Goal: Browse casually: Explore the website without a specific task or goal

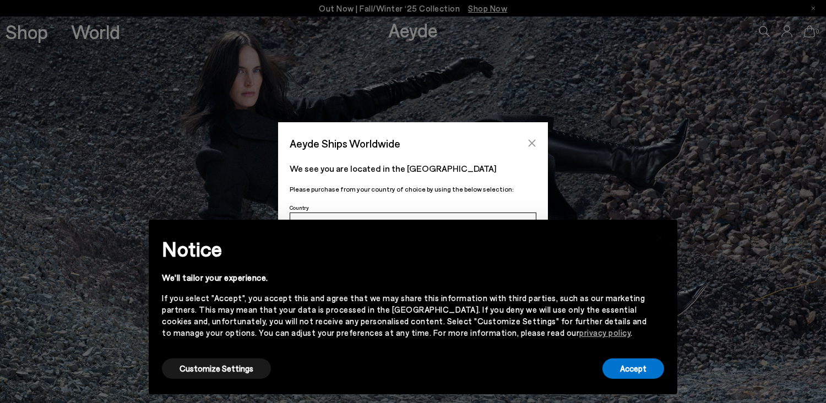
click at [530, 144] on icon "Close" at bounding box center [531, 143] width 9 height 9
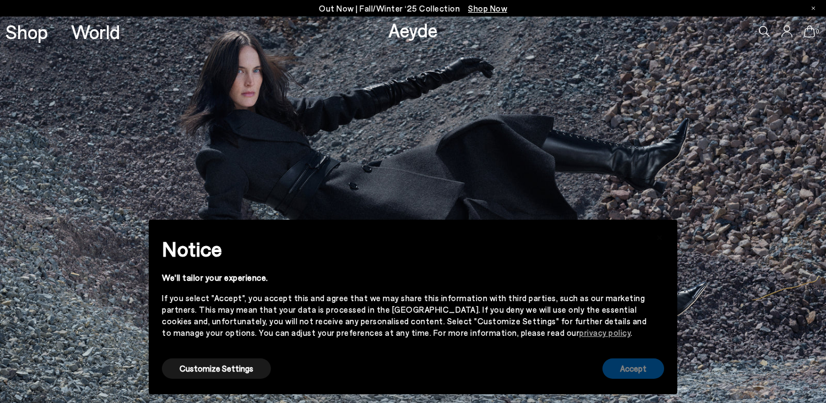
click at [636, 368] on button "Accept" at bounding box center [633, 368] width 62 height 20
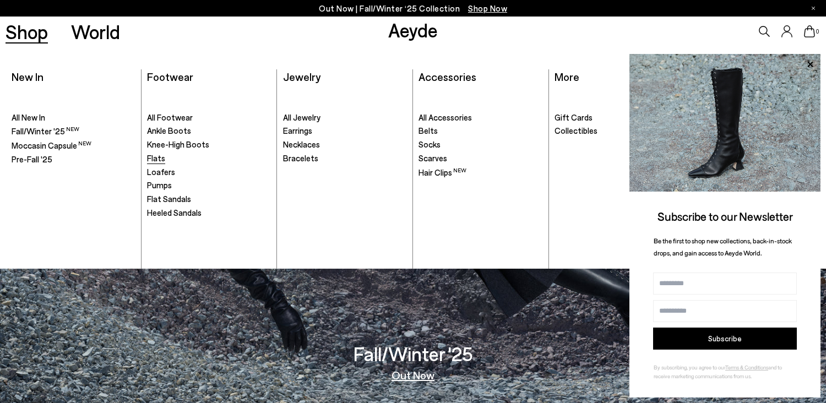
click at [159, 158] on span "Flats" at bounding box center [156, 158] width 18 height 10
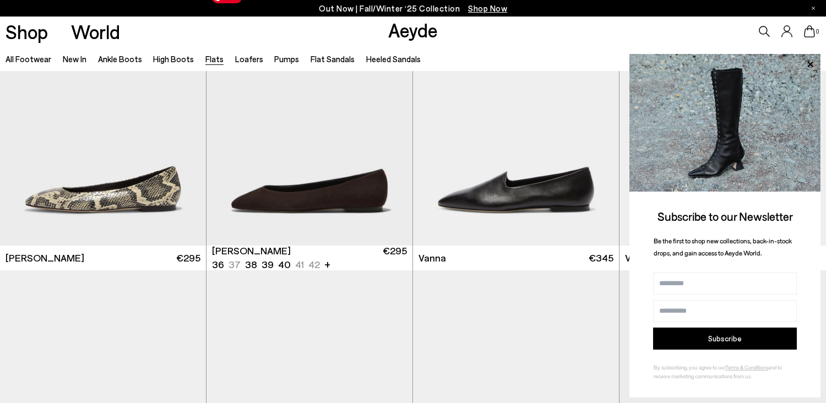
scroll to position [386, 0]
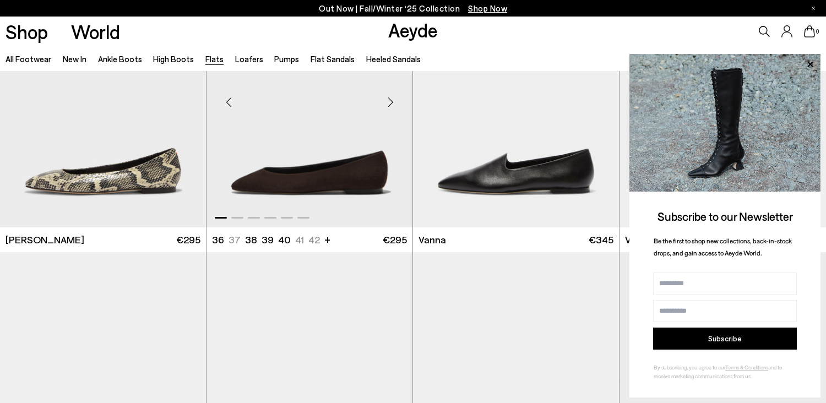
click at [397, 99] on div "Next slide" at bounding box center [390, 102] width 33 height 33
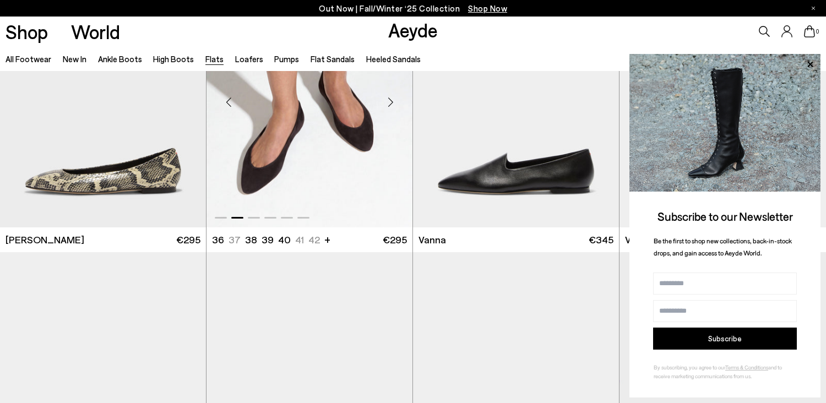
click at [397, 99] on div "Next slide" at bounding box center [390, 102] width 33 height 33
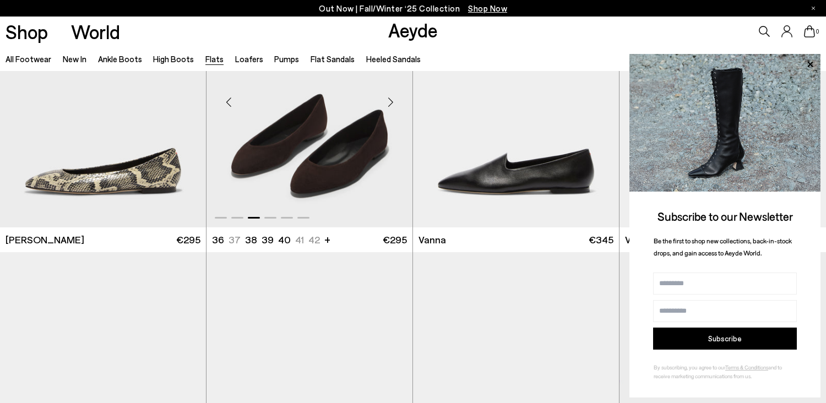
click at [397, 99] on div "Next slide" at bounding box center [390, 102] width 33 height 33
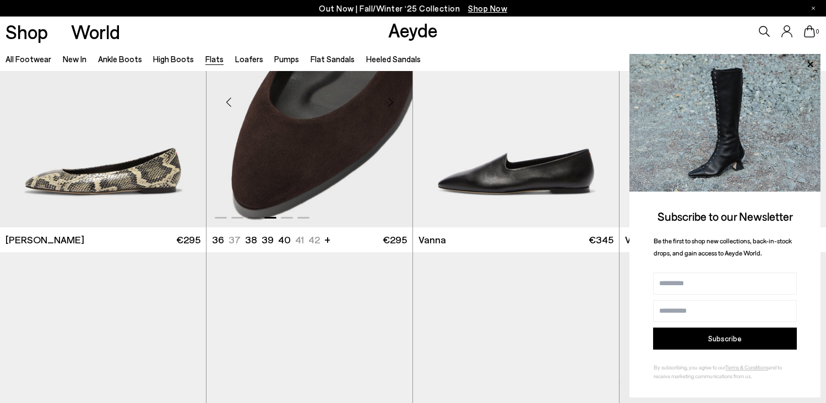
click at [397, 99] on div "Next slide" at bounding box center [390, 102] width 33 height 33
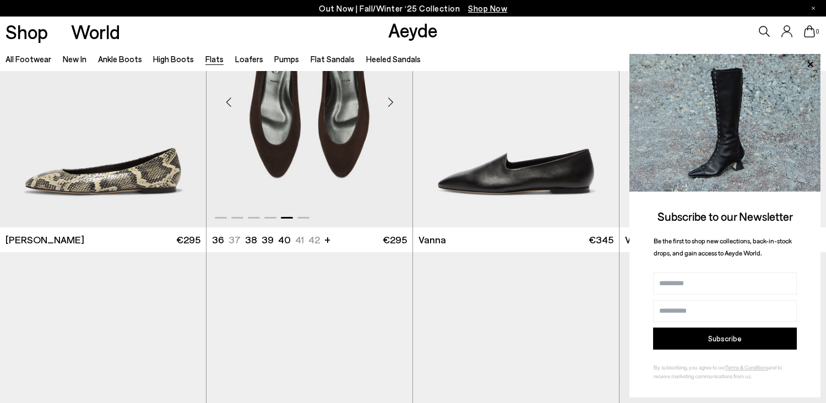
click at [397, 99] on div "Next slide" at bounding box center [390, 102] width 33 height 33
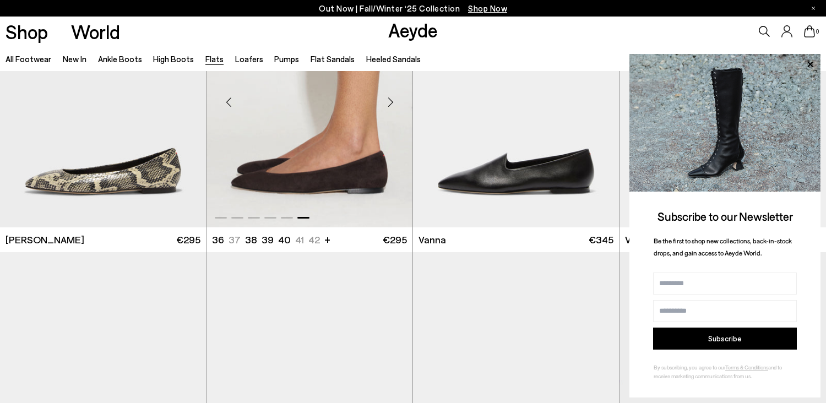
click at [397, 99] on div "Next slide" at bounding box center [390, 102] width 33 height 33
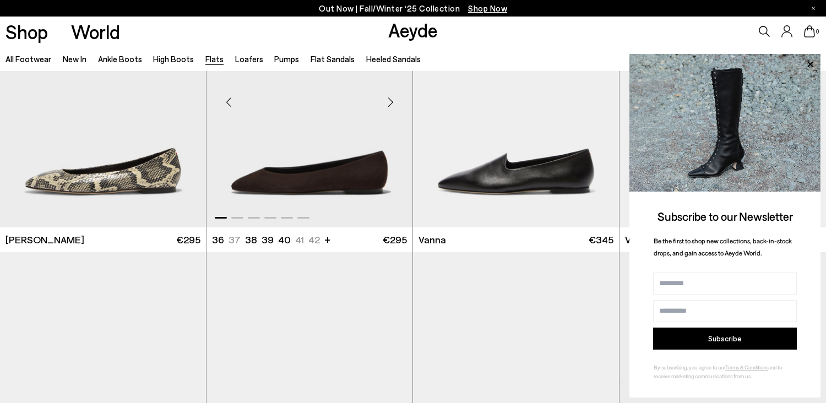
click at [397, 99] on div "Next slide" at bounding box center [390, 102] width 33 height 33
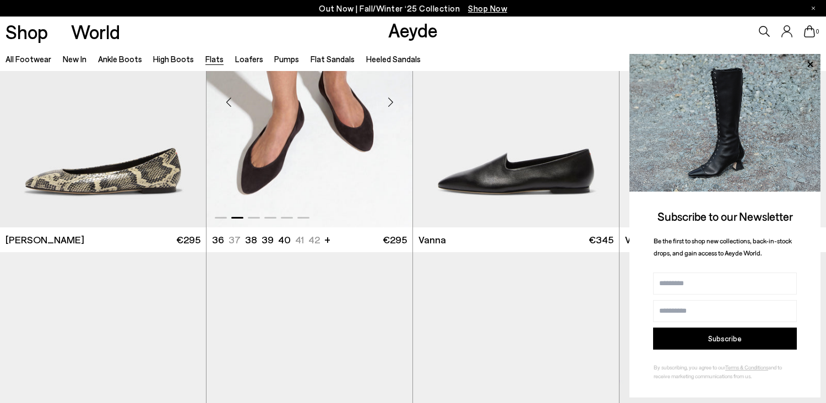
click at [397, 99] on div "Next slide" at bounding box center [390, 102] width 33 height 33
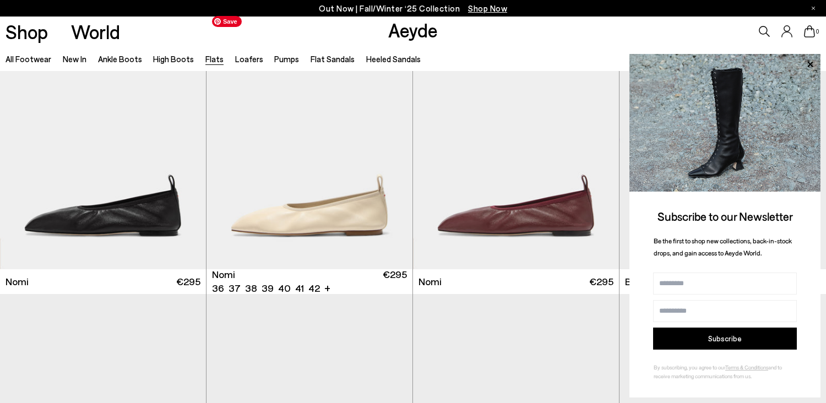
scroll to position [910, 0]
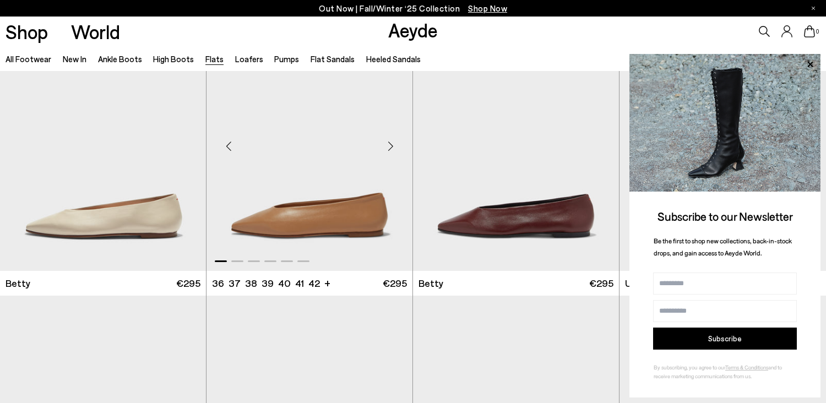
click at [389, 139] on div "Next slide" at bounding box center [390, 145] width 33 height 33
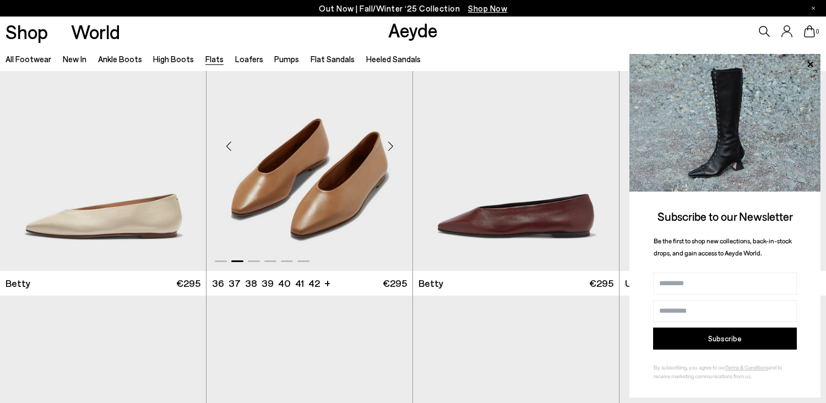
click at [389, 139] on div "Next slide" at bounding box center [390, 145] width 33 height 33
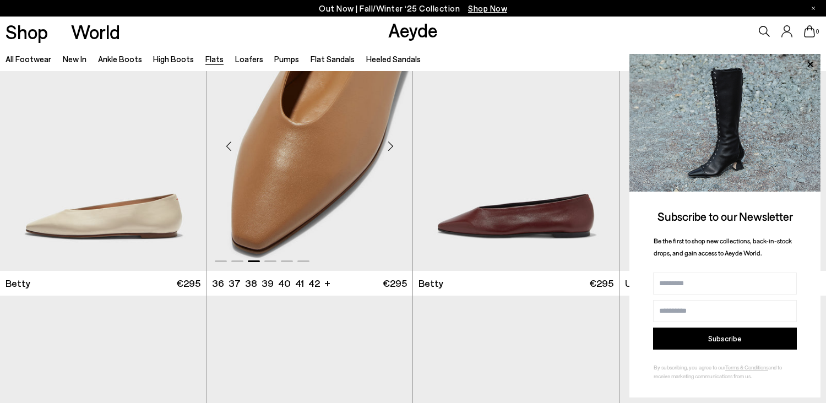
click at [389, 139] on div "Next slide" at bounding box center [390, 145] width 33 height 33
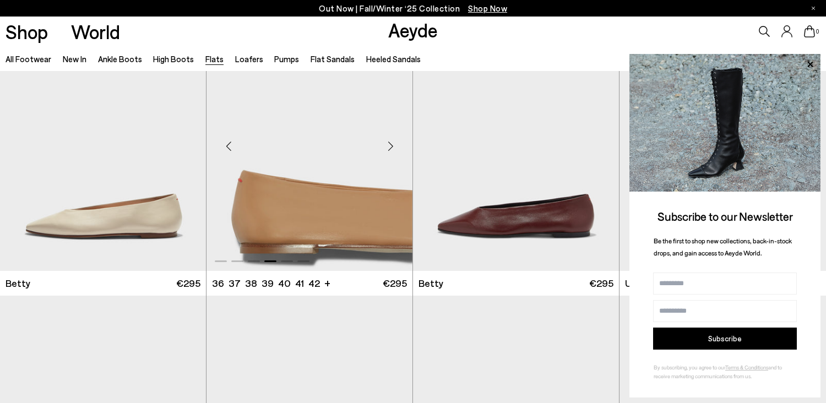
click at [389, 139] on div "Next slide" at bounding box center [390, 145] width 33 height 33
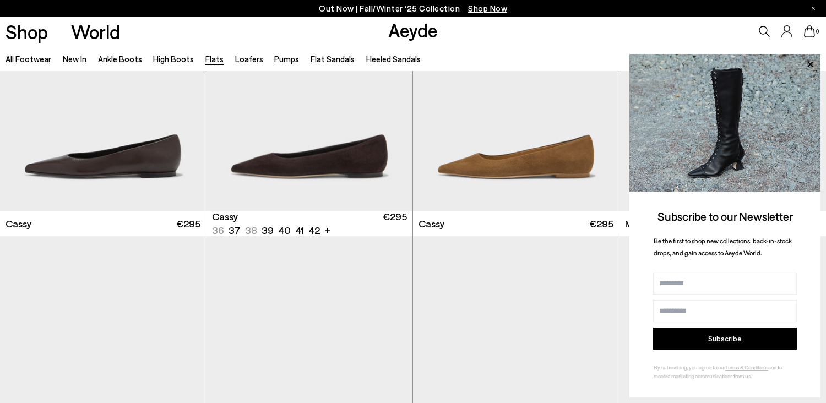
scroll to position [1768, 0]
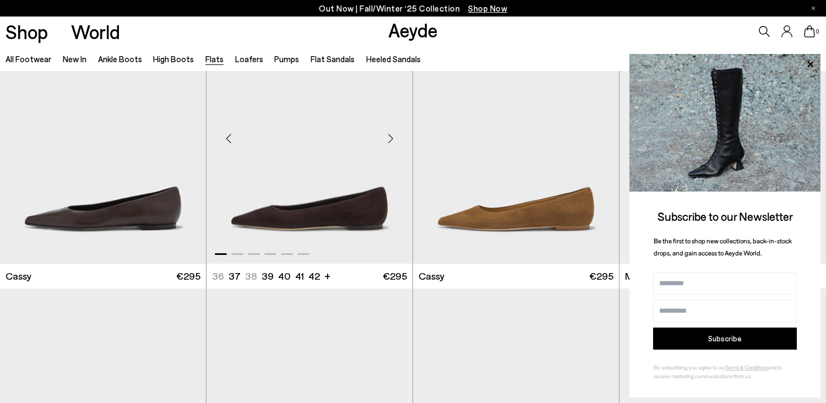
click at [390, 136] on div "Next slide" at bounding box center [390, 138] width 33 height 33
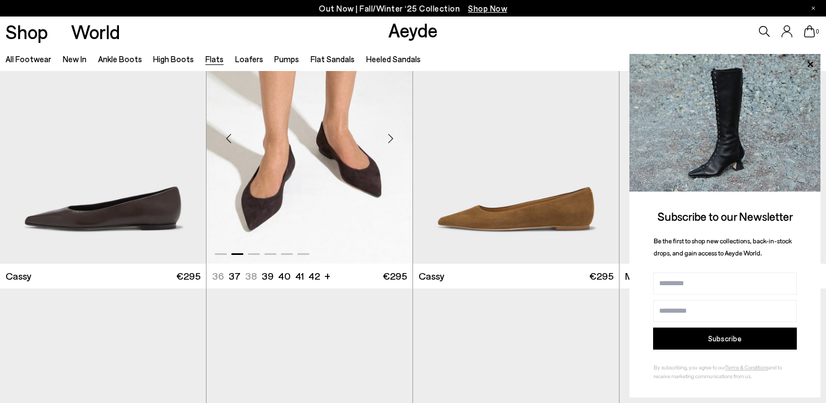
click at [390, 136] on div "Next slide" at bounding box center [390, 138] width 33 height 33
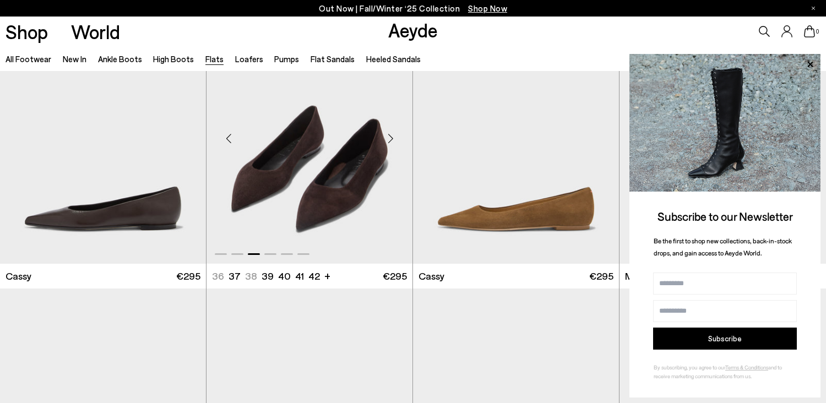
click at [390, 136] on div "Next slide" at bounding box center [390, 138] width 33 height 33
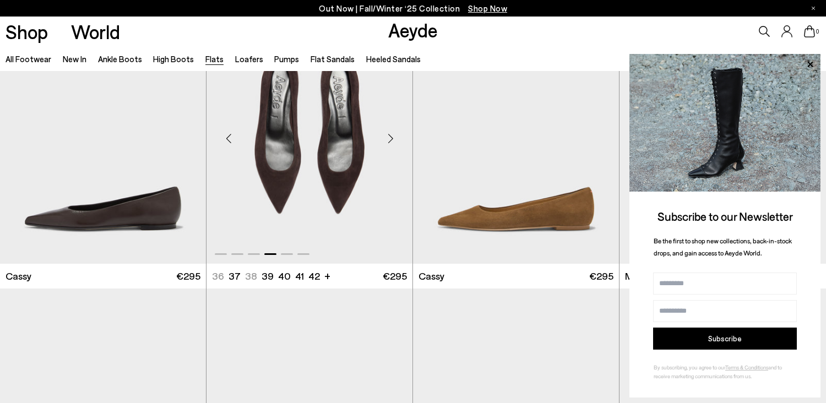
click at [390, 136] on div "Next slide" at bounding box center [390, 138] width 33 height 33
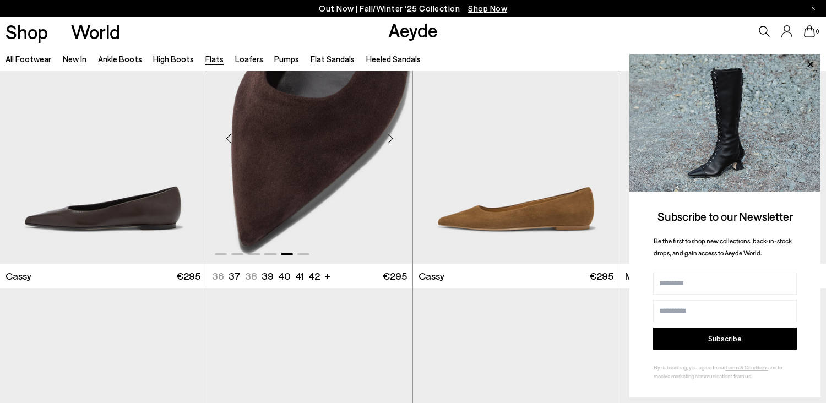
click at [390, 136] on div "Next slide" at bounding box center [390, 138] width 33 height 33
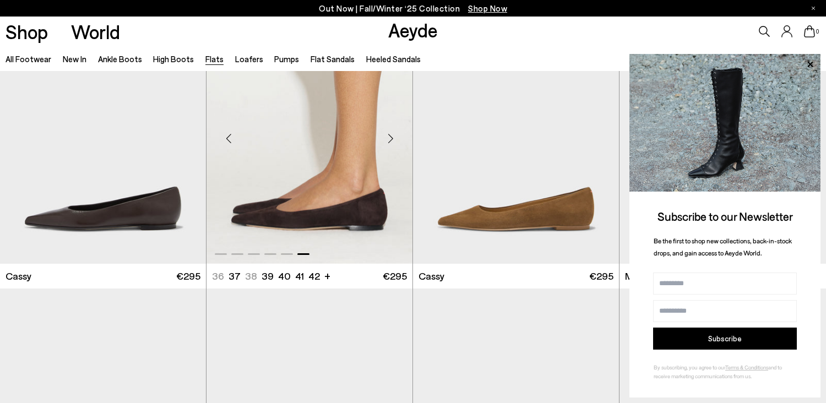
click at [390, 136] on div "Next slide" at bounding box center [390, 138] width 33 height 33
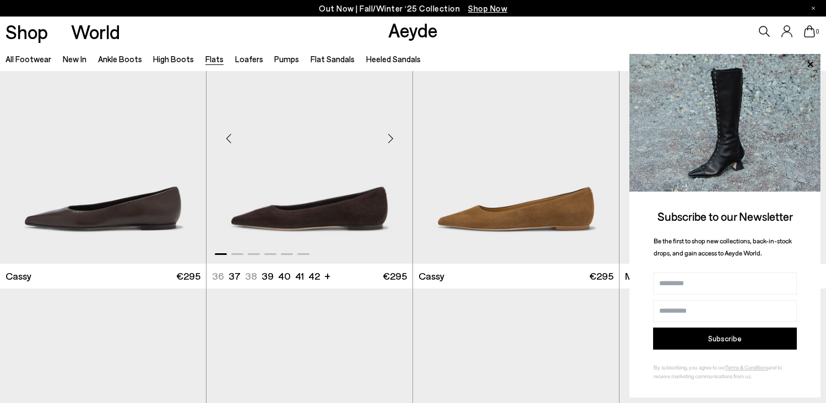
click at [390, 136] on div "Next slide" at bounding box center [390, 138] width 33 height 33
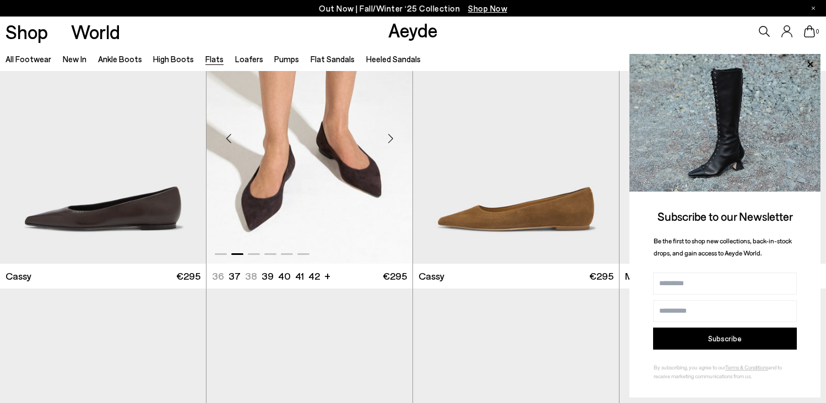
click at [390, 136] on div "Next slide" at bounding box center [390, 138] width 33 height 33
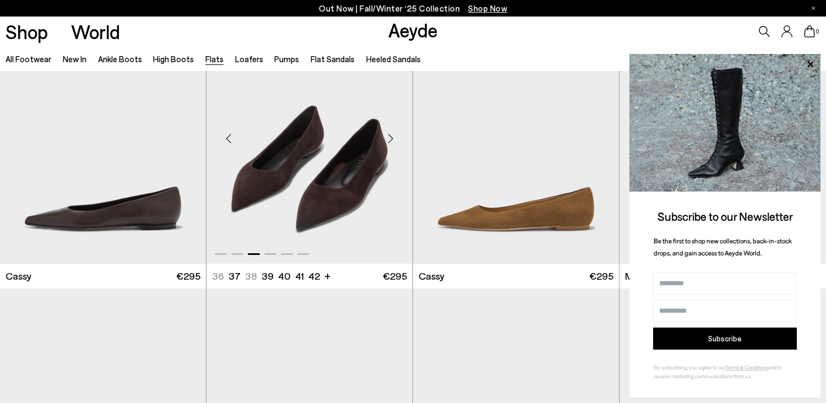
click at [390, 136] on div "Next slide" at bounding box center [390, 138] width 33 height 33
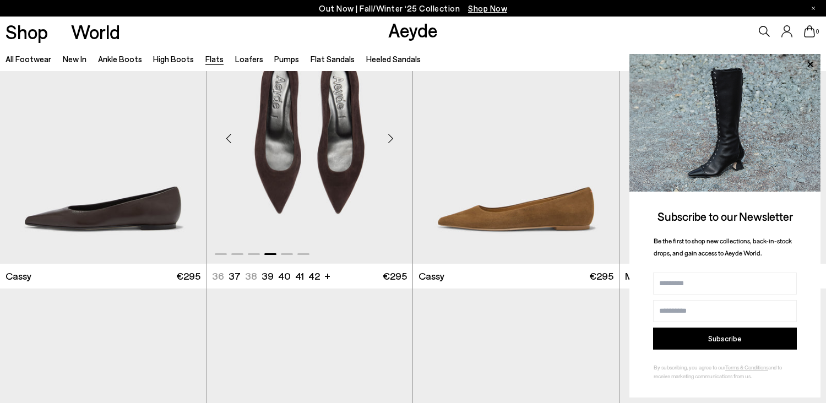
click at [390, 136] on div "Next slide" at bounding box center [390, 138] width 33 height 33
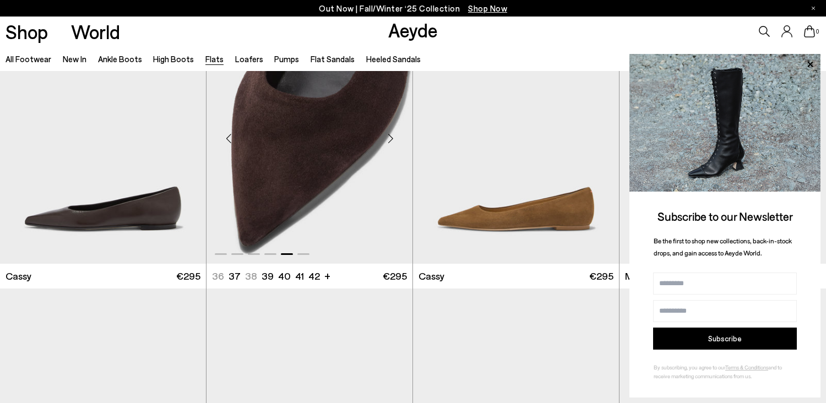
click at [390, 136] on div "Next slide" at bounding box center [390, 138] width 33 height 33
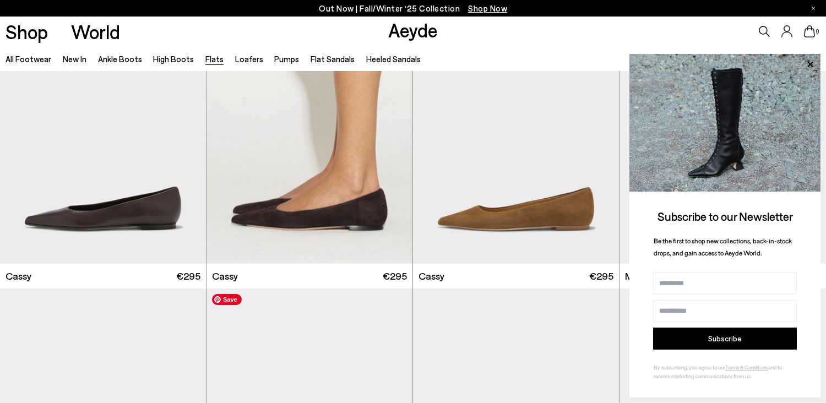
scroll to position [2046, 0]
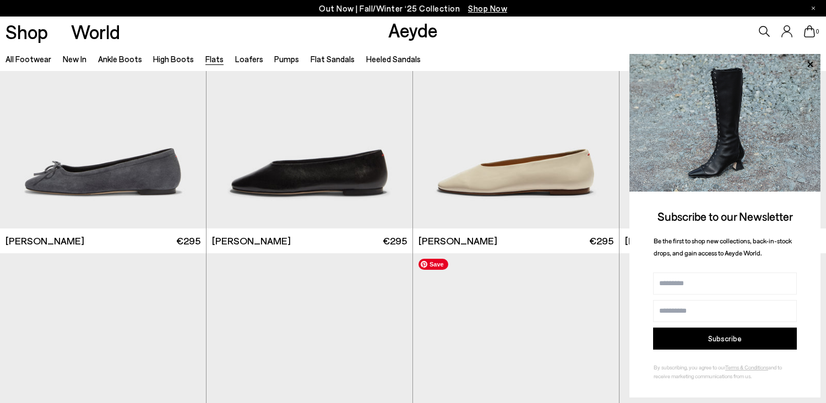
scroll to position [3112, 0]
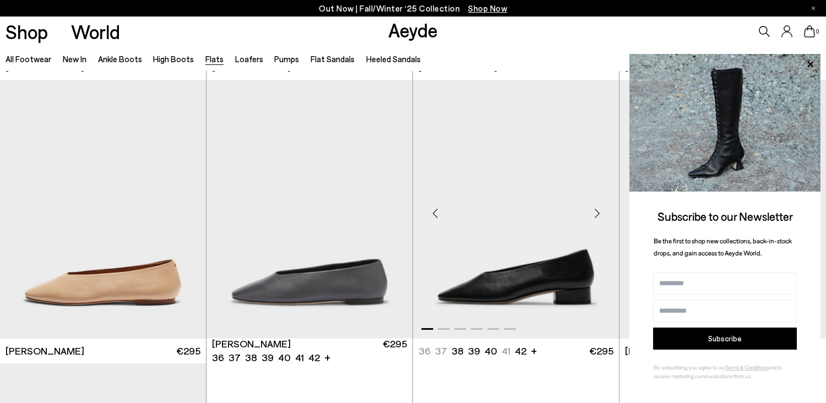
click at [597, 217] on div "Next slide" at bounding box center [596, 213] width 33 height 33
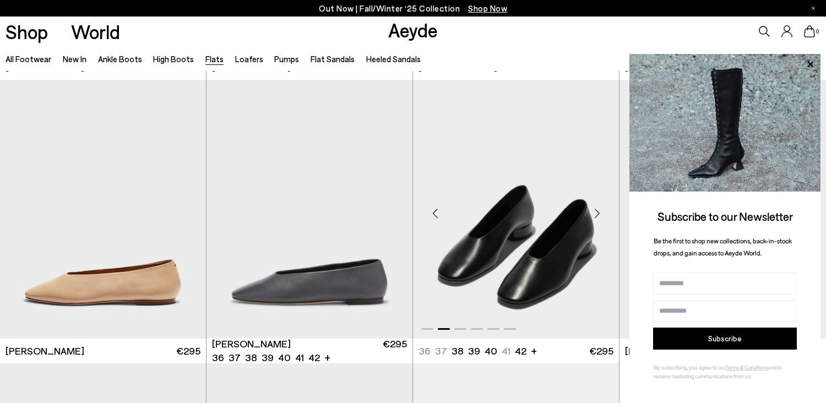
click at [597, 217] on div "Next slide" at bounding box center [596, 213] width 33 height 33
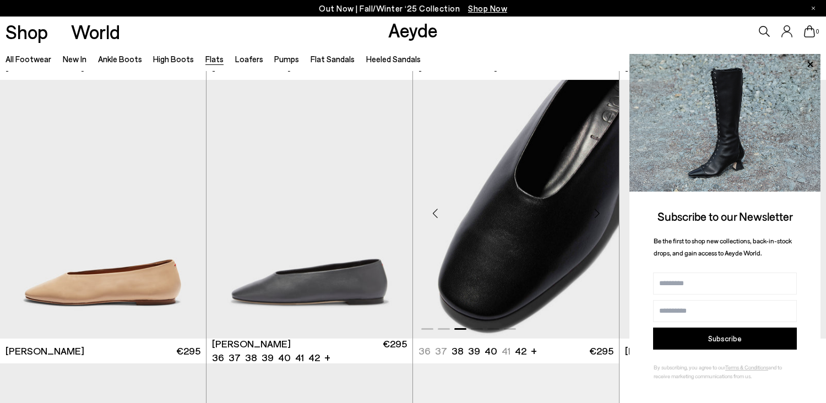
click at [597, 217] on div "Next slide" at bounding box center [596, 213] width 33 height 33
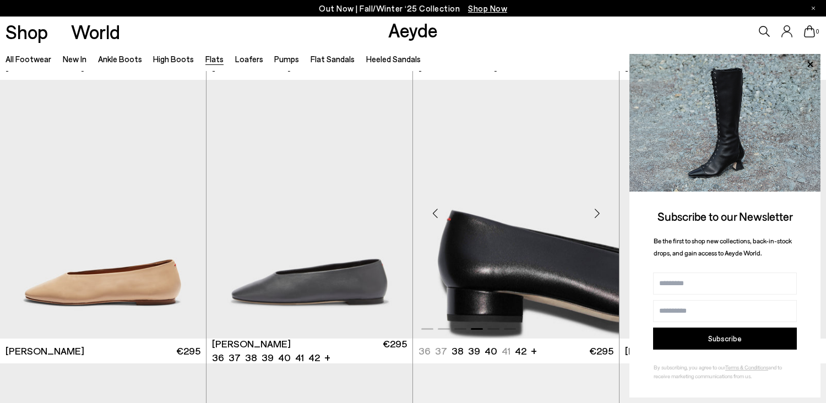
click at [597, 217] on div "Next slide" at bounding box center [596, 213] width 33 height 33
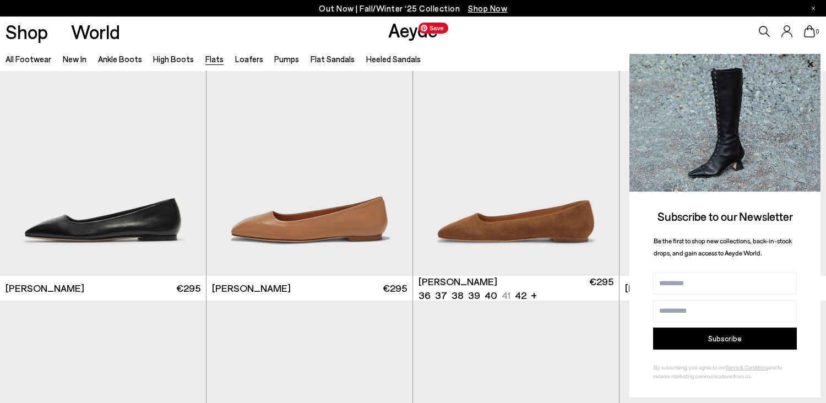
scroll to position [3477, 0]
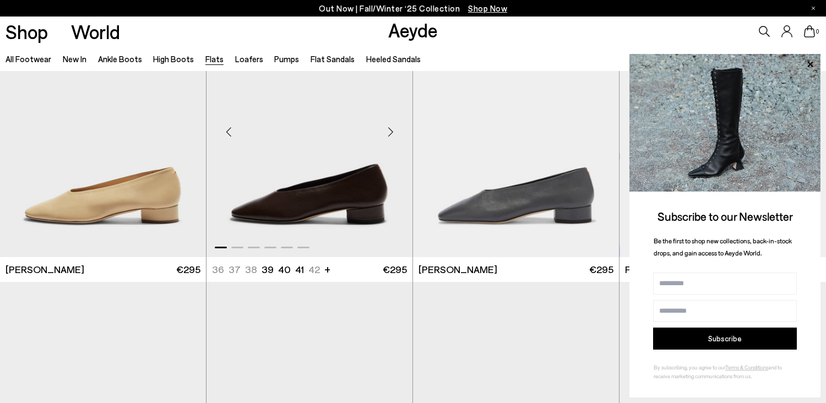
click at [388, 138] on div "Next slide" at bounding box center [390, 132] width 33 height 33
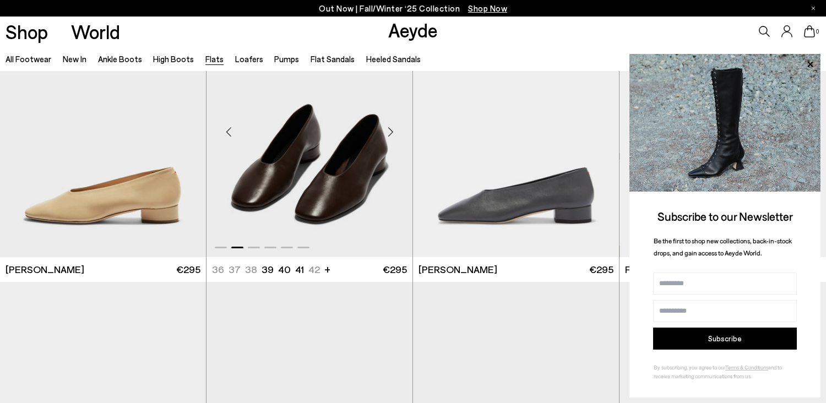
click at [388, 138] on div "Next slide" at bounding box center [390, 132] width 33 height 33
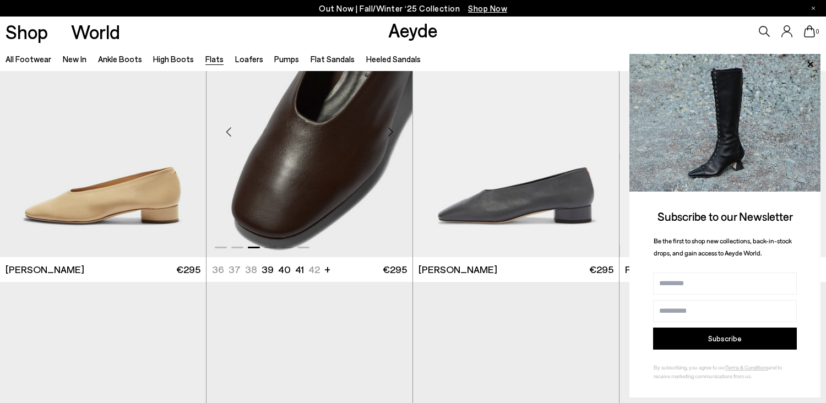
click at [388, 138] on div "Next slide" at bounding box center [390, 132] width 33 height 33
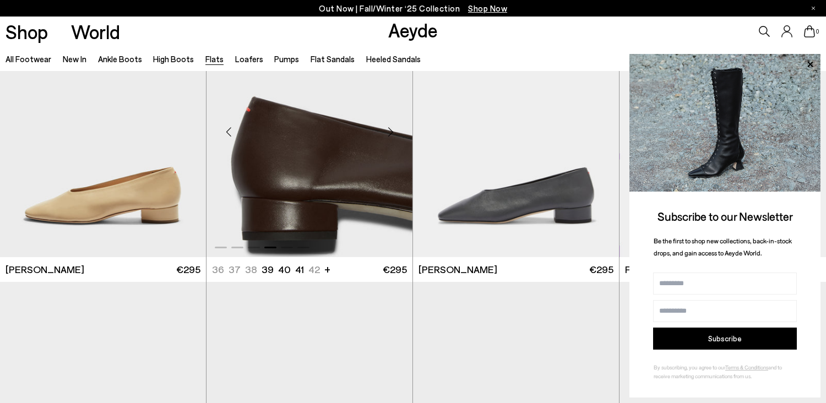
scroll to position [3687, 0]
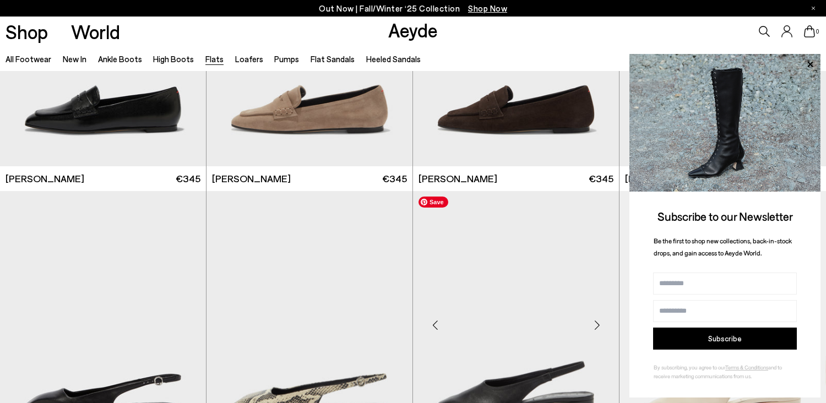
scroll to position [4347, 0]
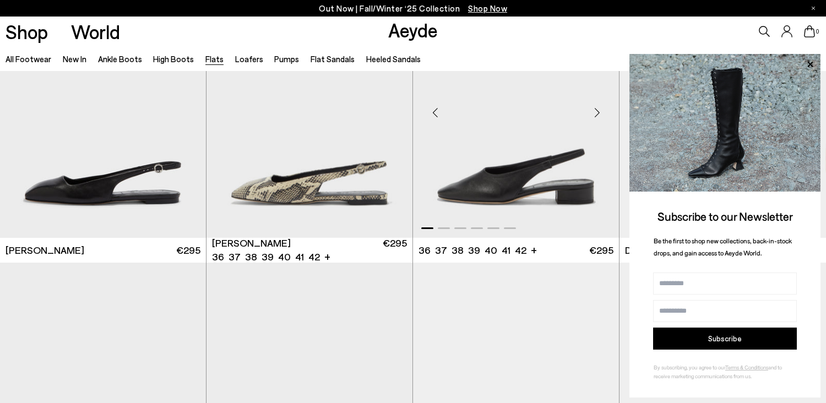
click at [592, 112] on div "Next slide" at bounding box center [596, 112] width 33 height 33
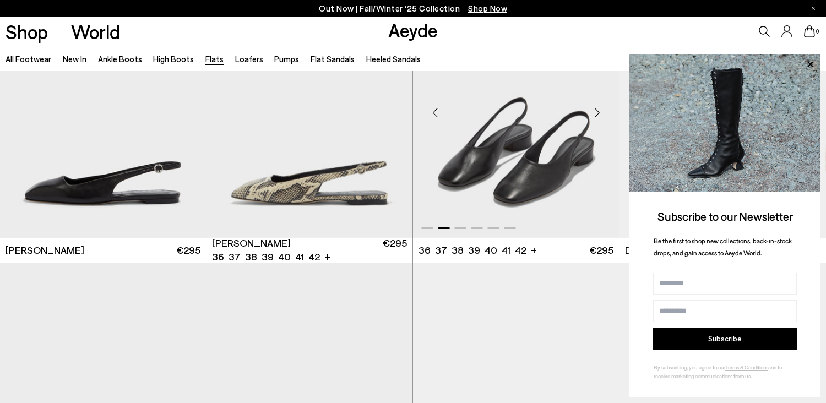
click at [592, 112] on div "Next slide" at bounding box center [596, 112] width 33 height 33
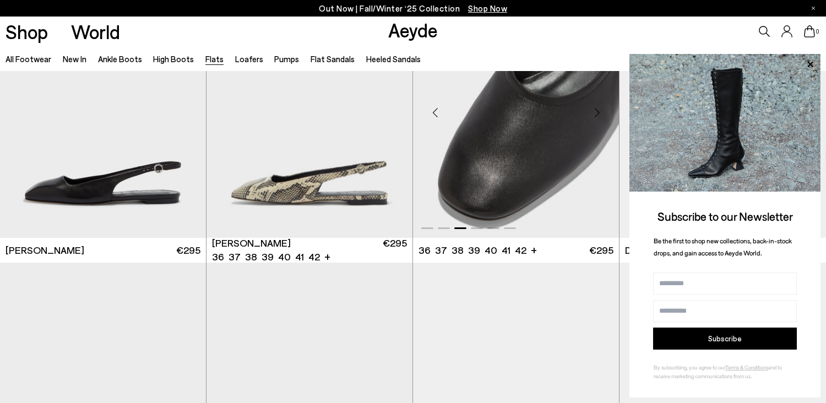
click at [592, 112] on div "Next slide" at bounding box center [596, 112] width 33 height 33
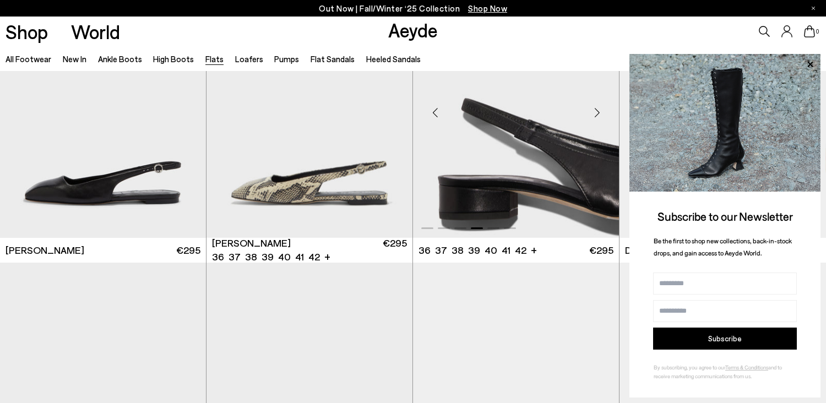
click at [592, 112] on div "Next slide" at bounding box center [596, 112] width 33 height 33
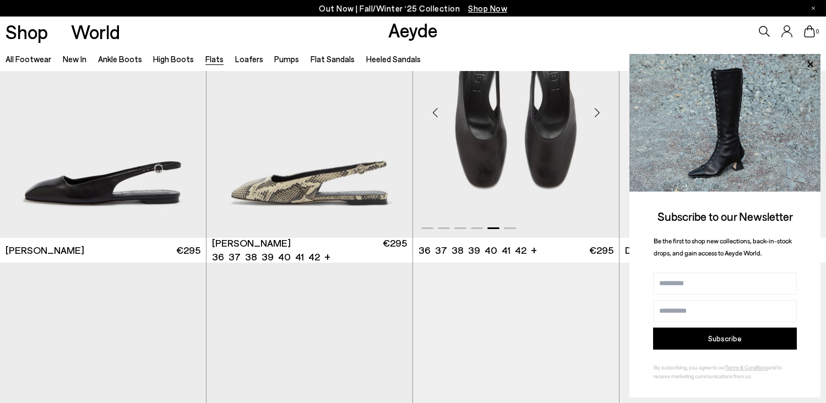
click at [592, 112] on div "Next slide" at bounding box center [596, 112] width 33 height 33
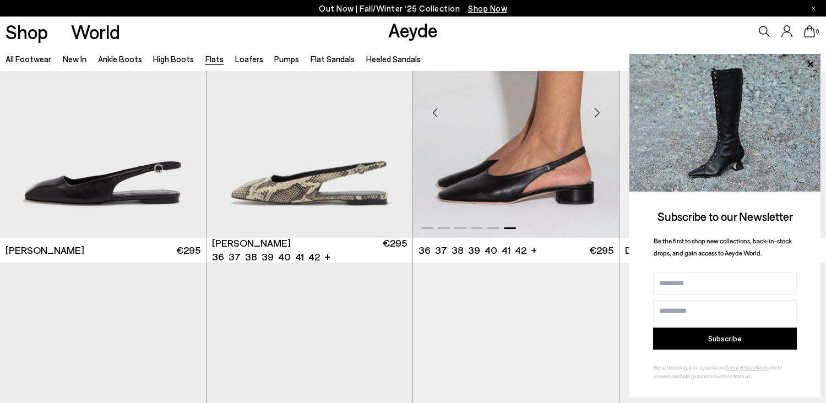
click at [592, 112] on div "Next slide" at bounding box center [596, 112] width 33 height 33
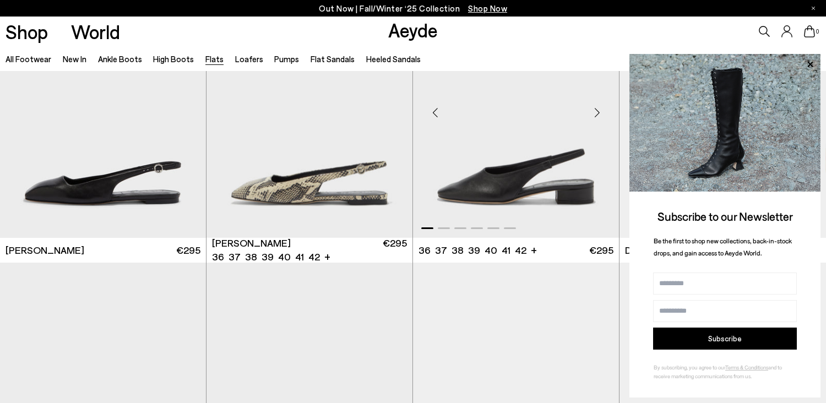
click at [592, 112] on div "Next slide" at bounding box center [596, 112] width 33 height 33
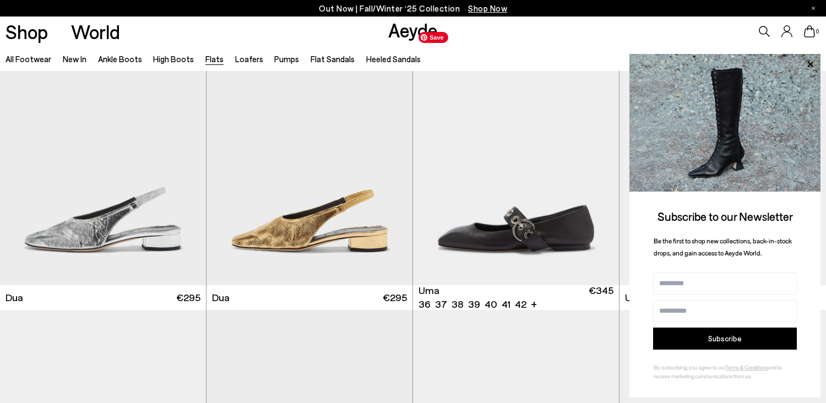
scroll to position [4584, 0]
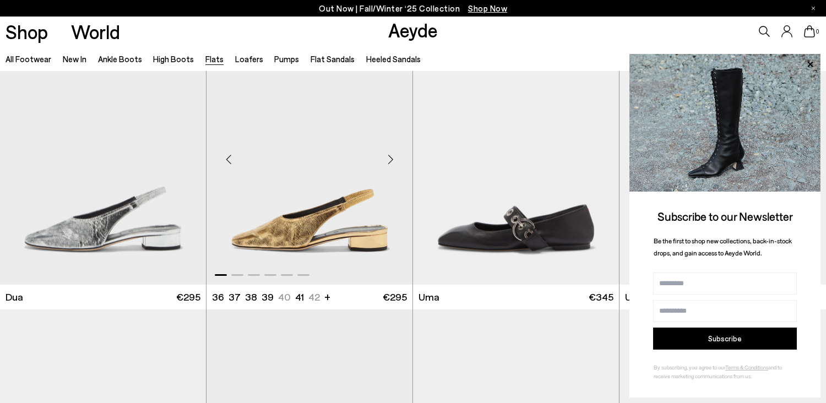
click at [390, 157] on div "Next slide" at bounding box center [390, 159] width 33 height 33
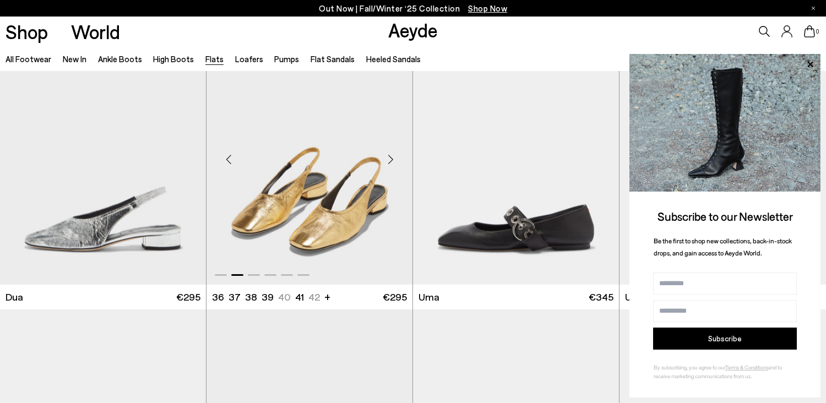
click at [390, 157] on div "Next slide" at bounding box center [390, 159] width 33 height 33
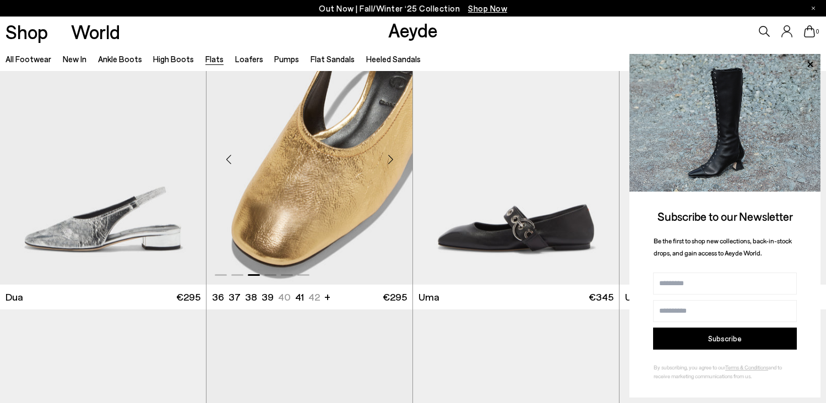
click at [390, 157] on div "Next slide" at bounding box center [390, 159] width 33 height 33
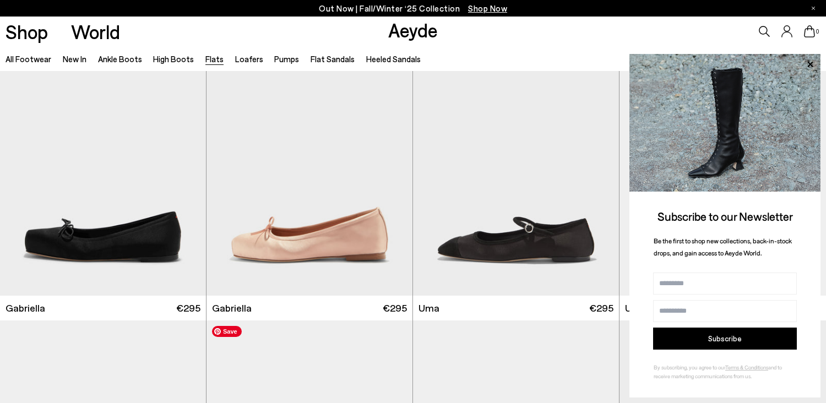
scroll to position [5397, 0]
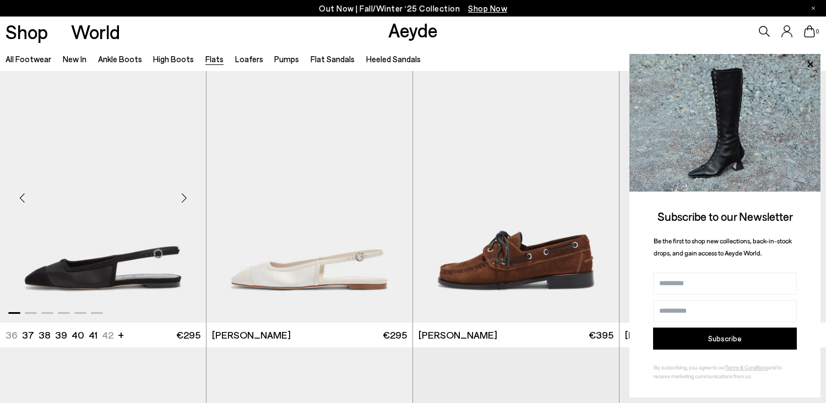
click at [183, 198] on div "Next slide" at bounding box center [183, 197] width 33 height 33
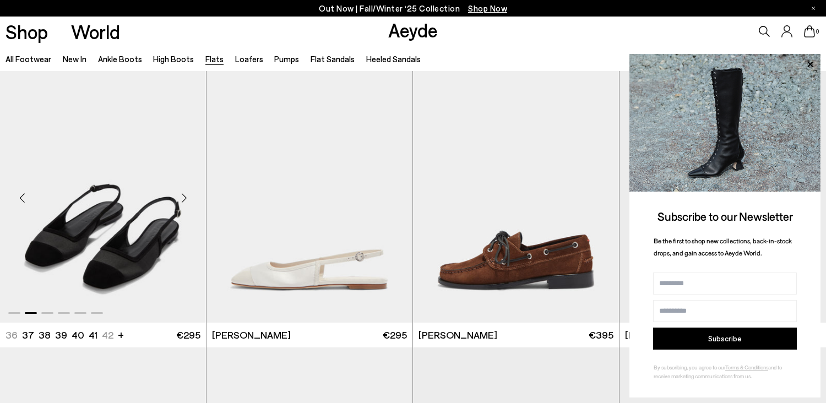
click at [183, 198] on div "Next slide" at bounding box center [183, 197] width 33 height 33
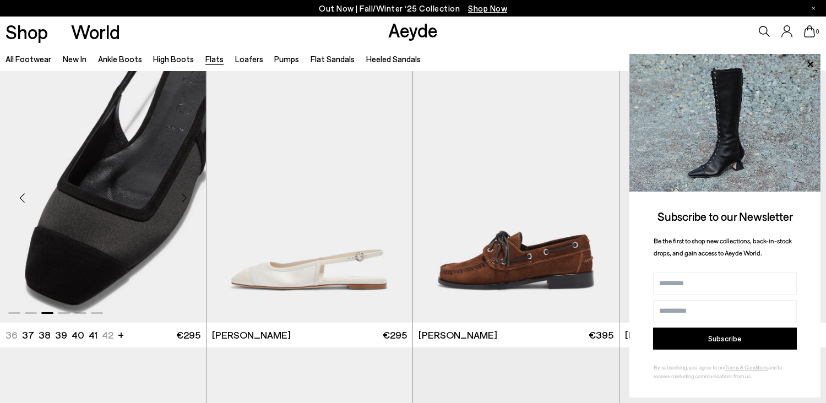
click at [183, 198] on div "Next slide" at bounding box center [183, 197] width 33 height 33
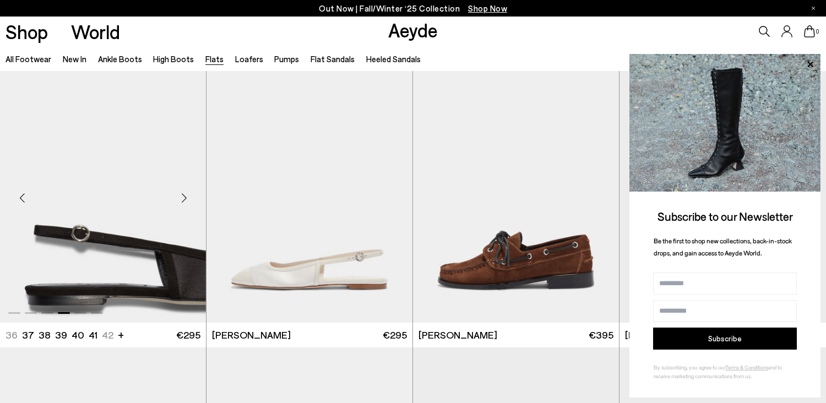
click at [183, 198] on div "Next slide" at bounding box center [183, 197] width 33 height 33
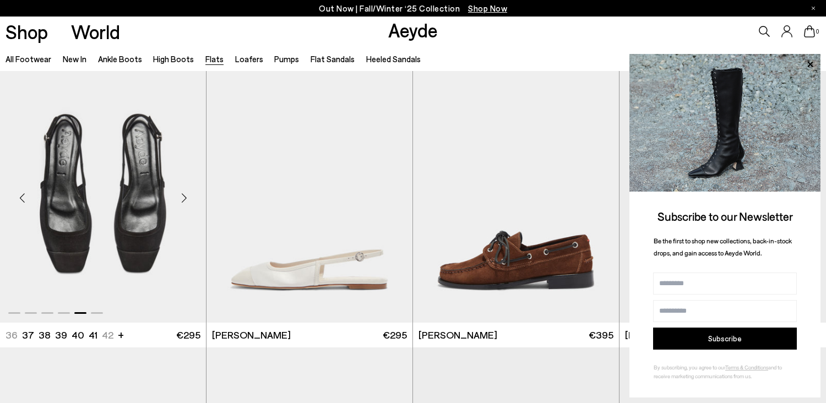
click at [183, 198] on div "Next slide" at bounding box center [183, 197] width 33 height 33
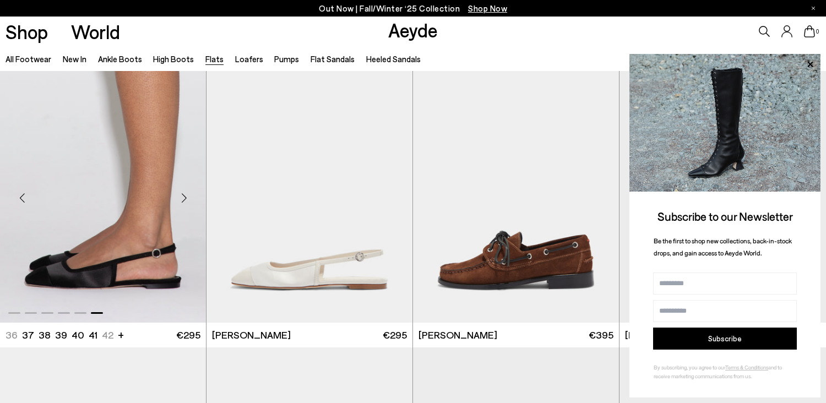
click at [183, 198] on div "Next slide" at bounding box center [183, 197] width 33 height 33
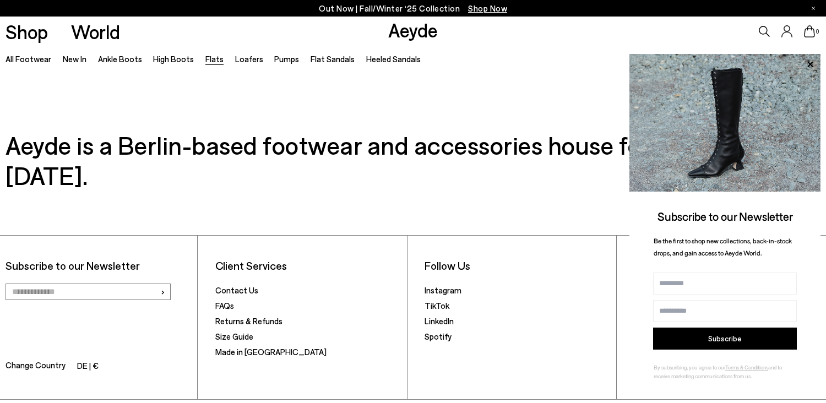
scroll to position [6248, 0]
